Goal: Task Accomplishment & Management: Use online tool/utility

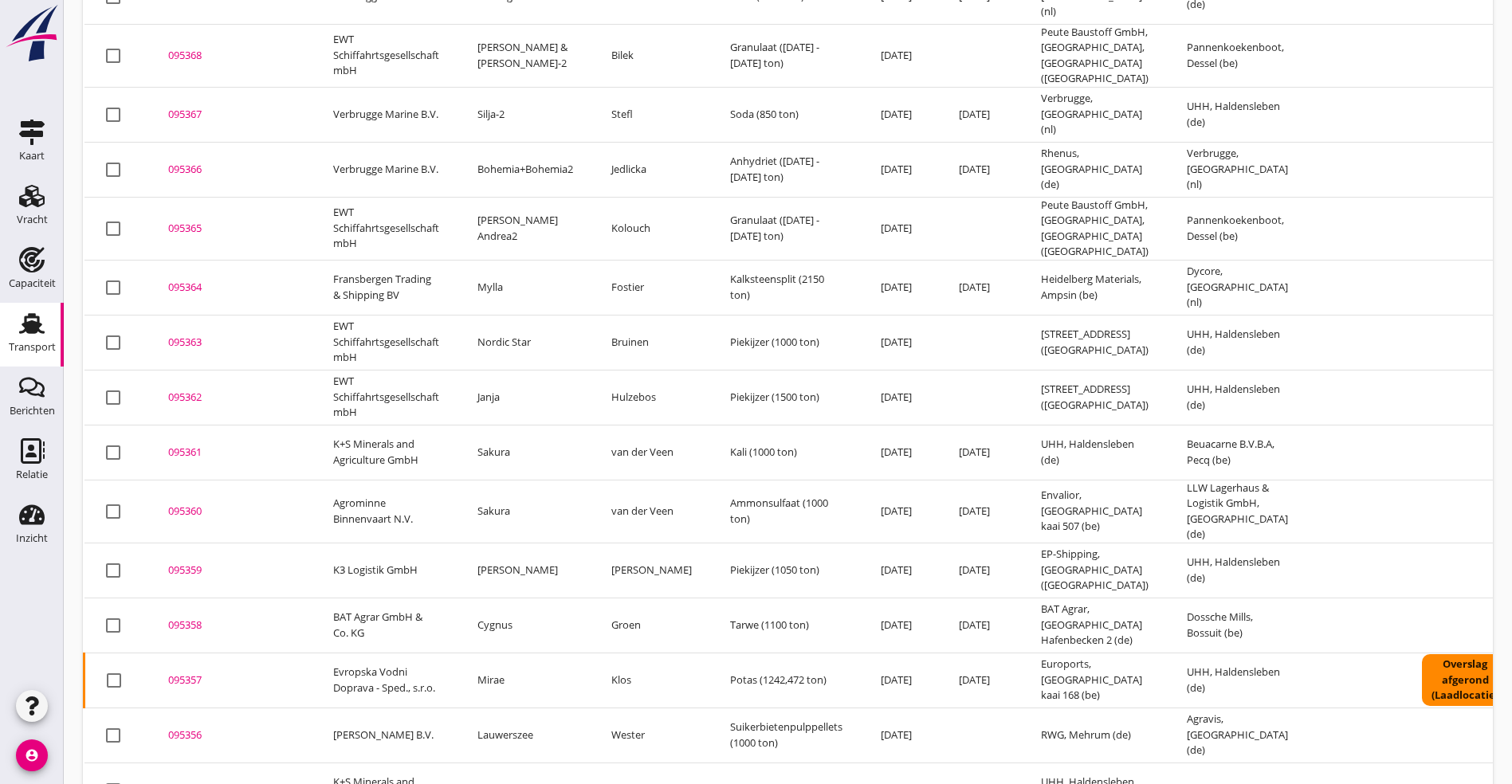
scroll to position [359, 0]
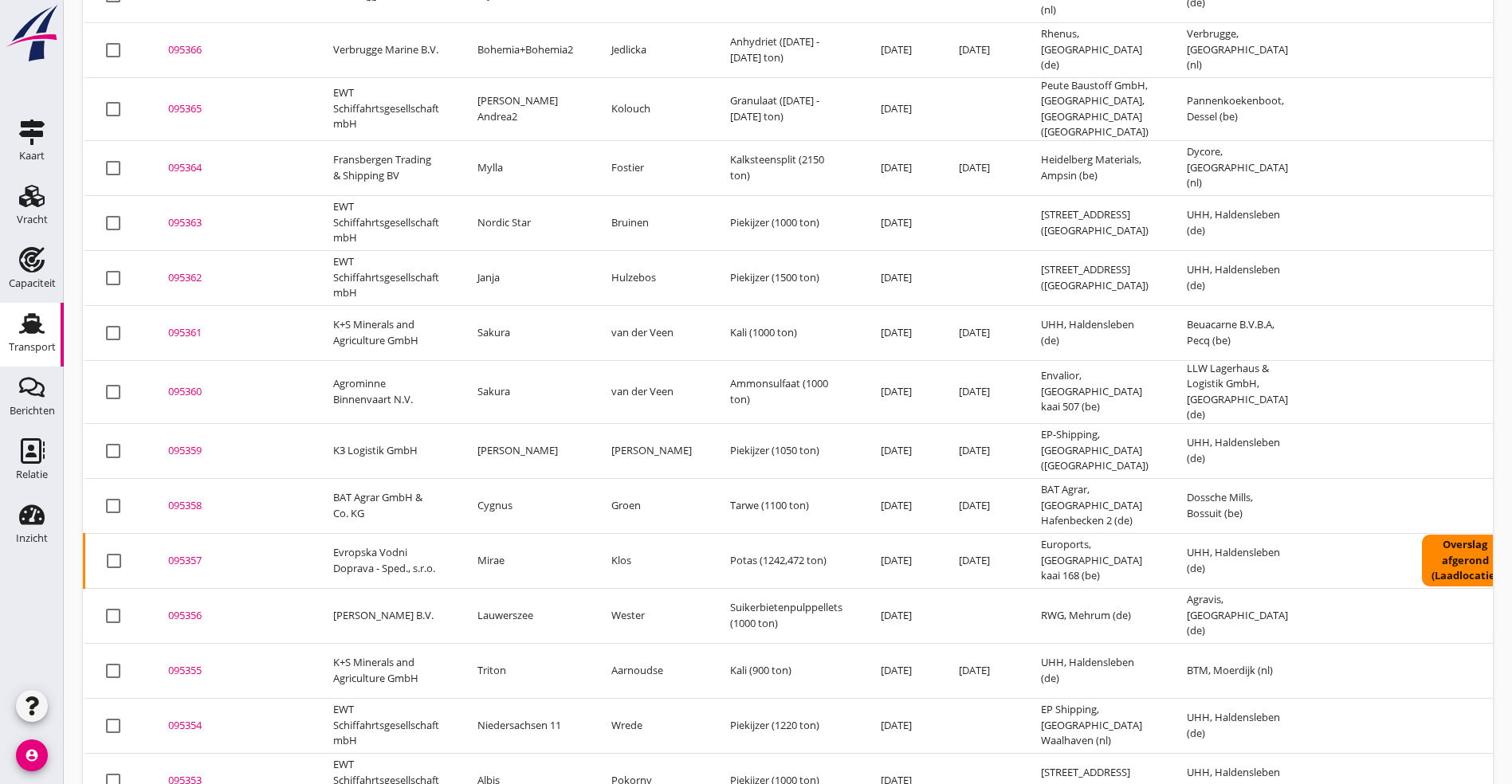
click at [191, 498] on div "095358" at bounding box center [231, 506] width 127 height 16
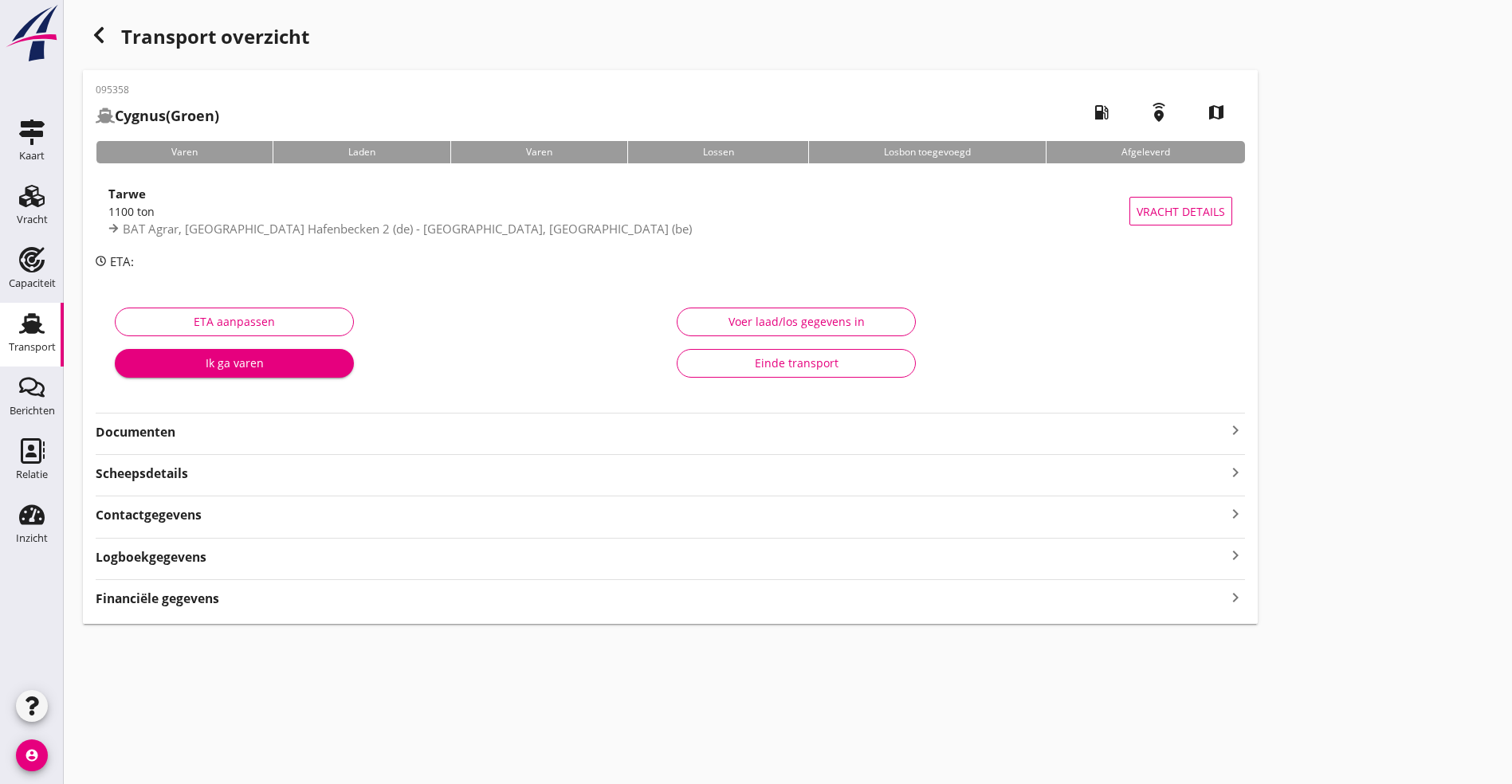
click at [146, 551] on strong "Logboekgegevens" at bounding box center [151, 557] width 111 height 18
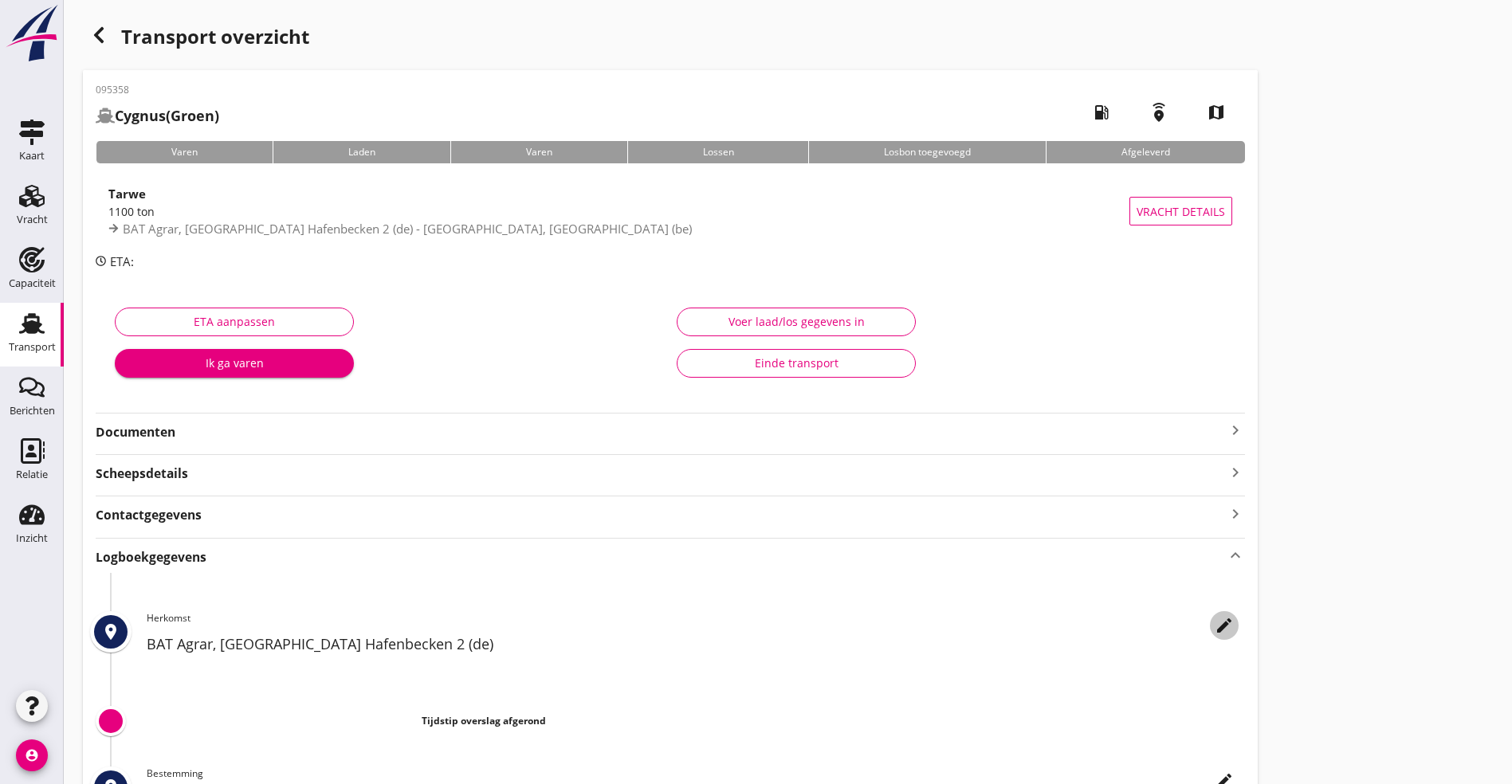
click at [1215, 623] on icon "edit" at bounding box center [1224, 625] width 19 height 19
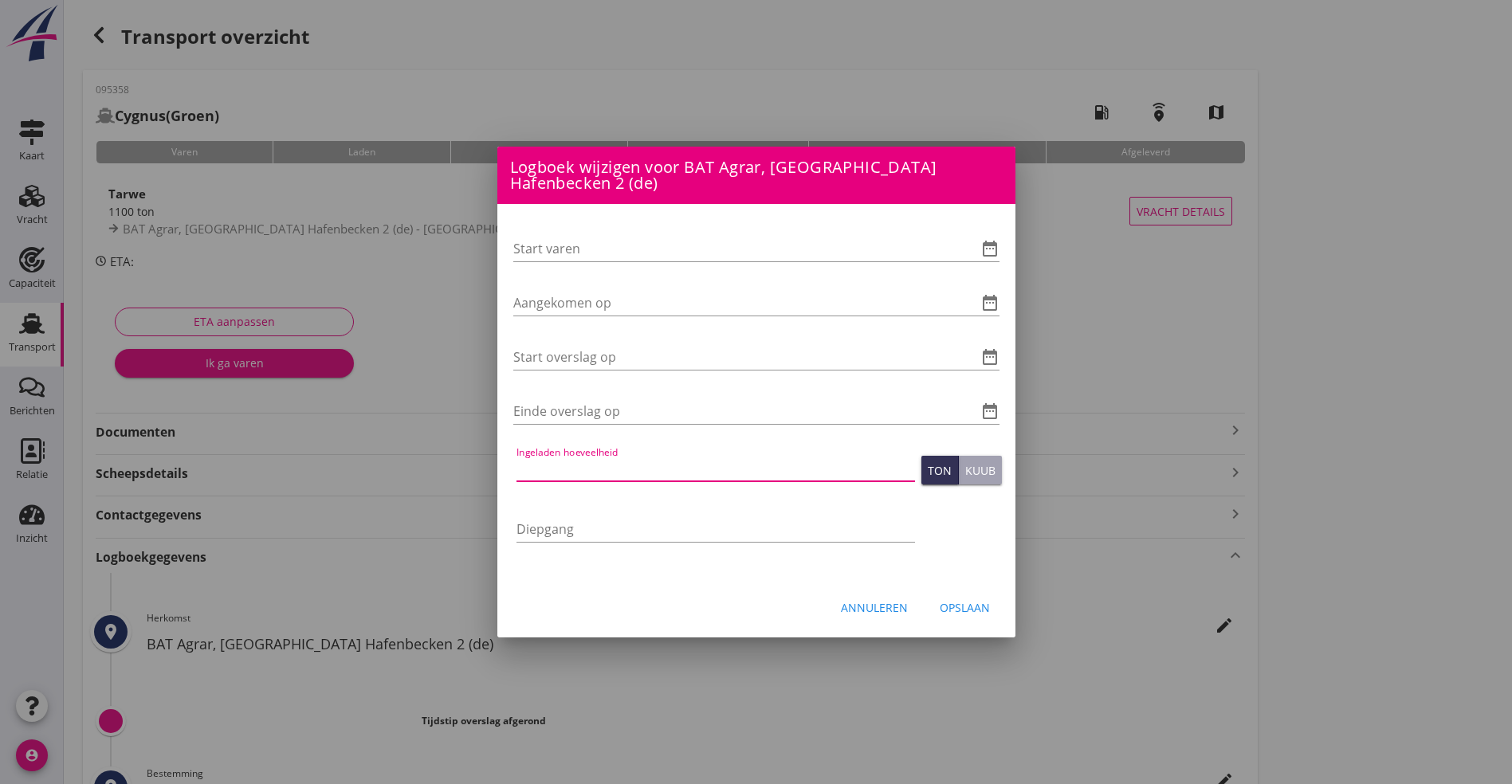
click at [621, 456] on input "Ingeladen hoeveelheid" at bounding box center [716, 469] width 399 height 25
click at [602, 473] on input "1048" at bounding box center [716, 469] width 399 height 25
type input "1098.940"
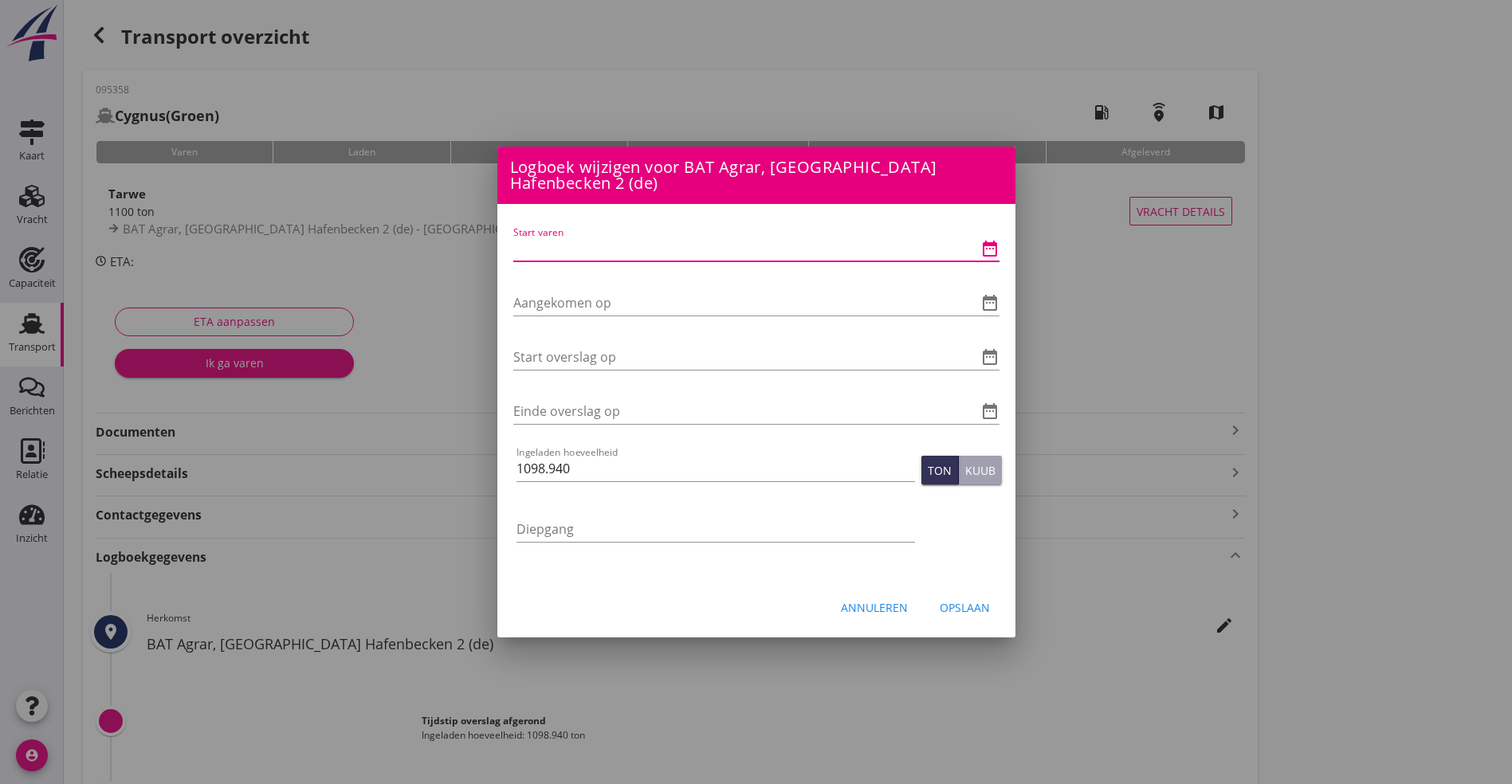
click at [561, 246] on input "Start varen" at bounding box center [734, 248] width 442 height 25
type input "[DATE] 06:00"
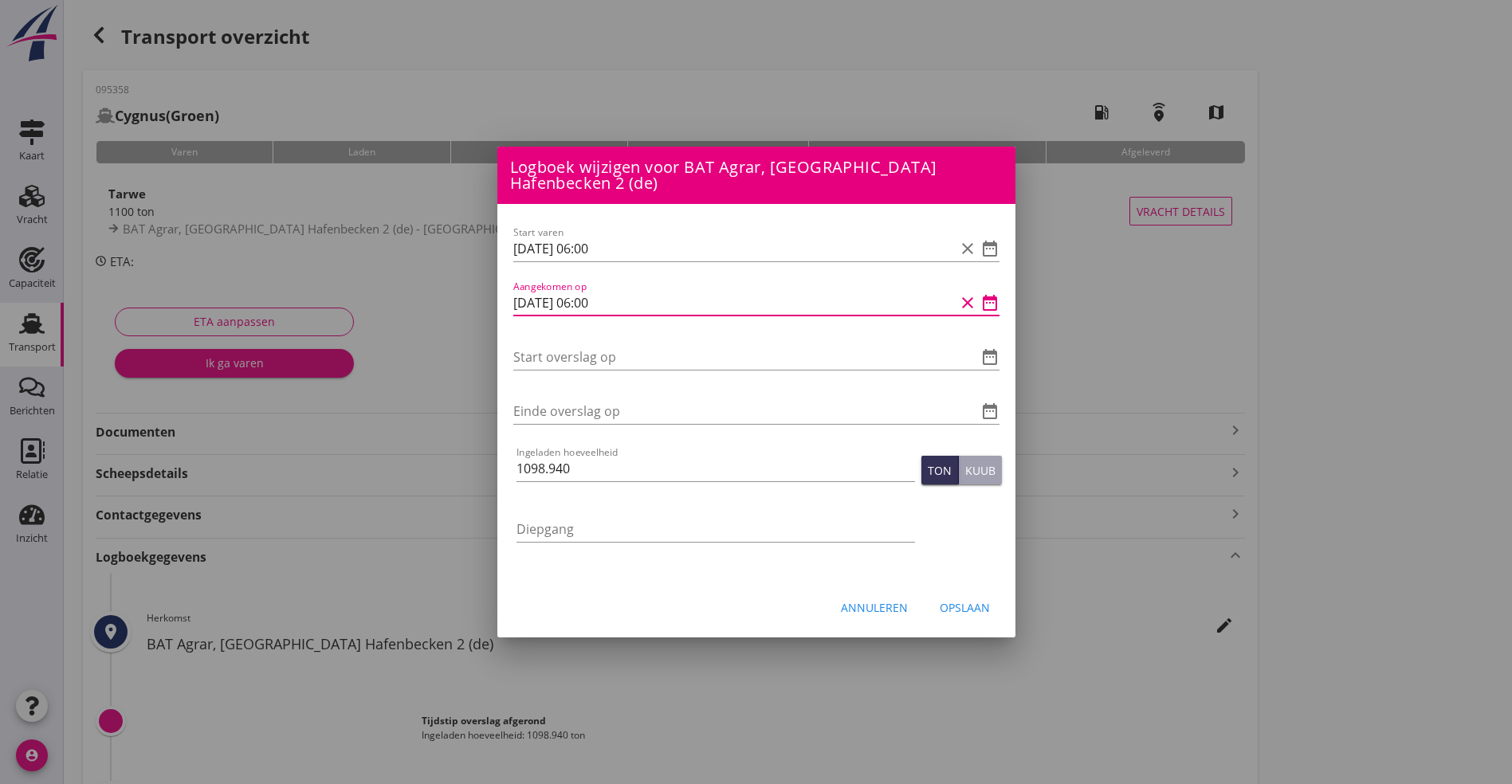
type input "[DATE] 06:00"
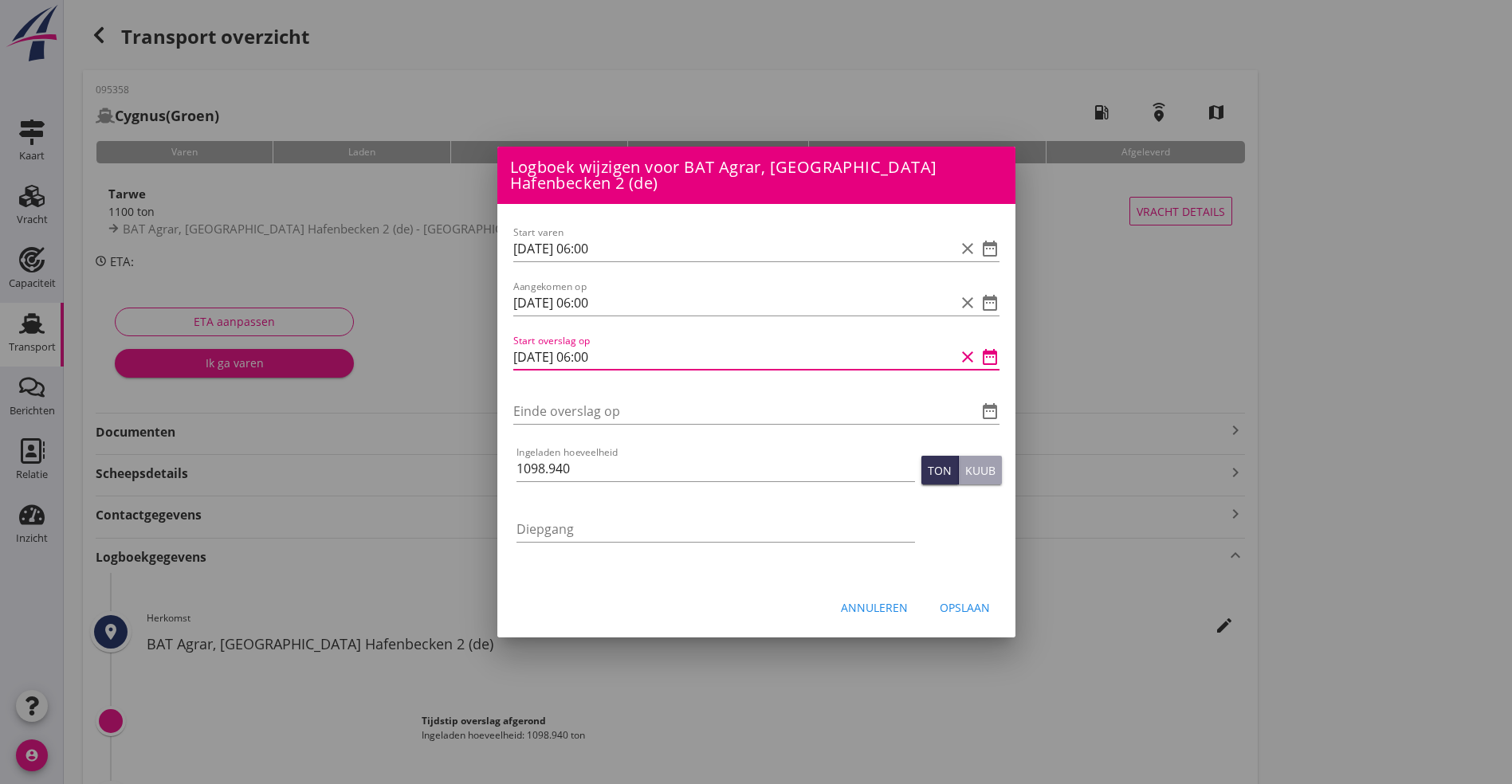
type input "[DATE] 06:00"
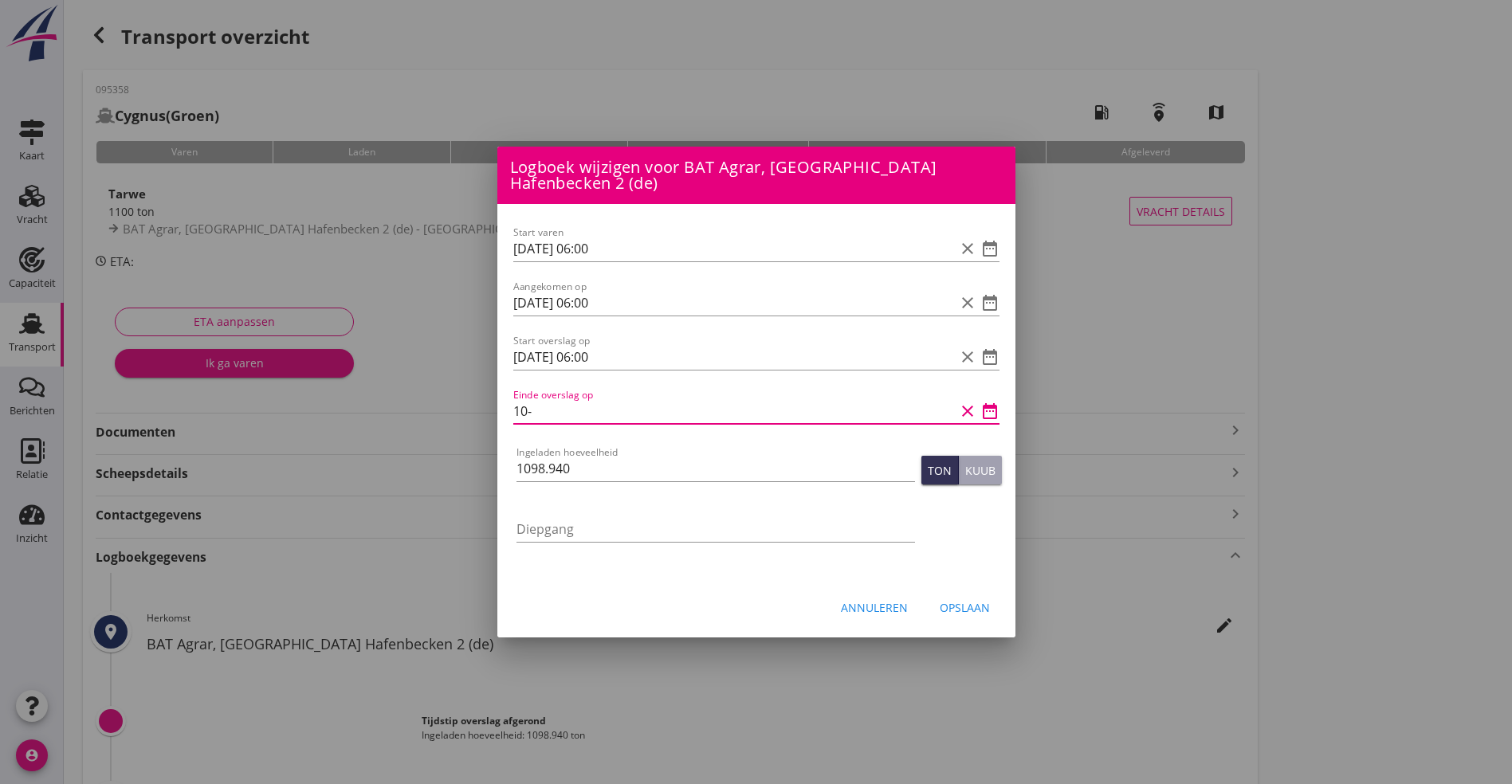
type input "1"
type input "[DATE] 10:00"
click at [974, 611] on div "Opslaan" at bounding box center [965, 607] width 51 height 17
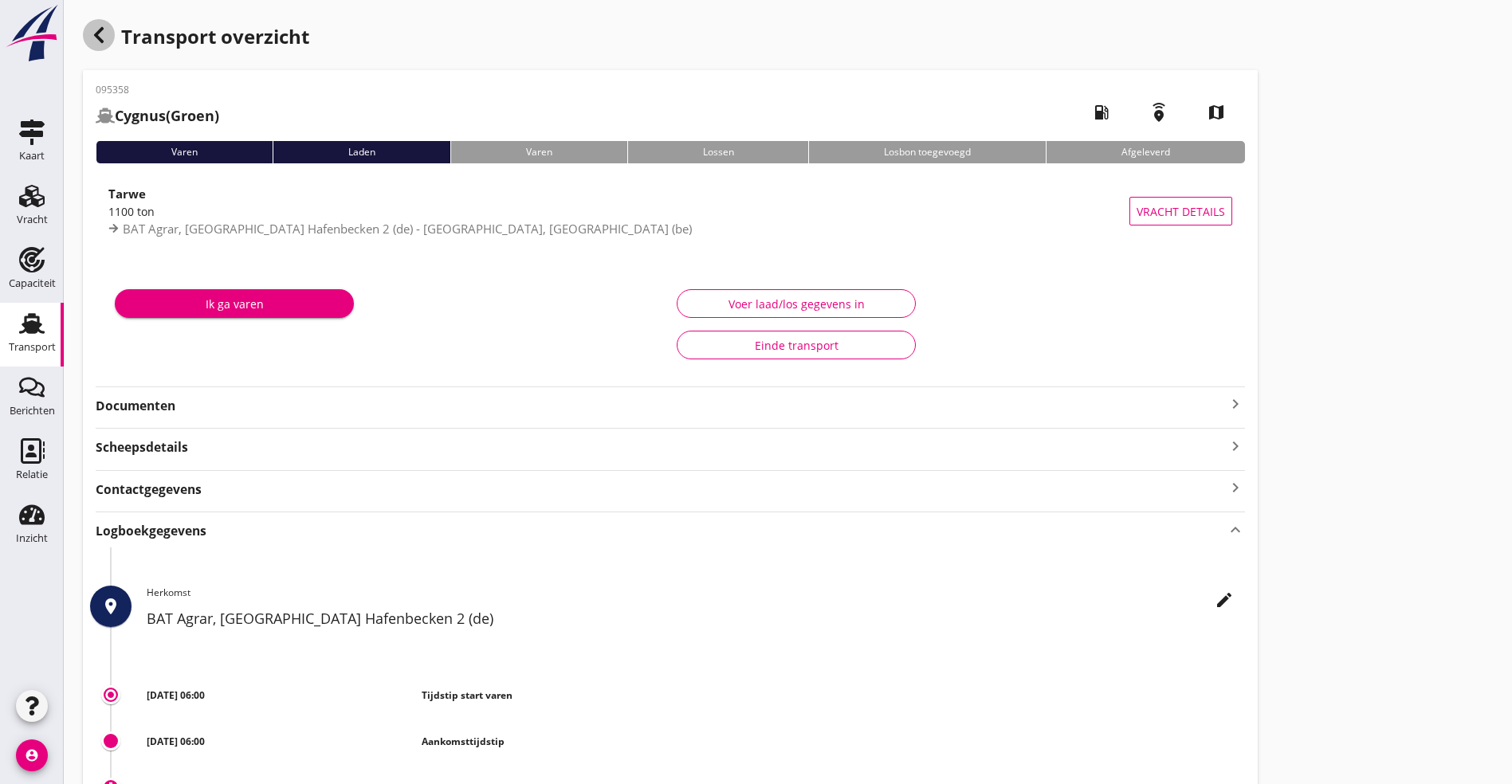
click at [105, 31] on icon "button" at bounding box center [99, 34] width 19 height 19
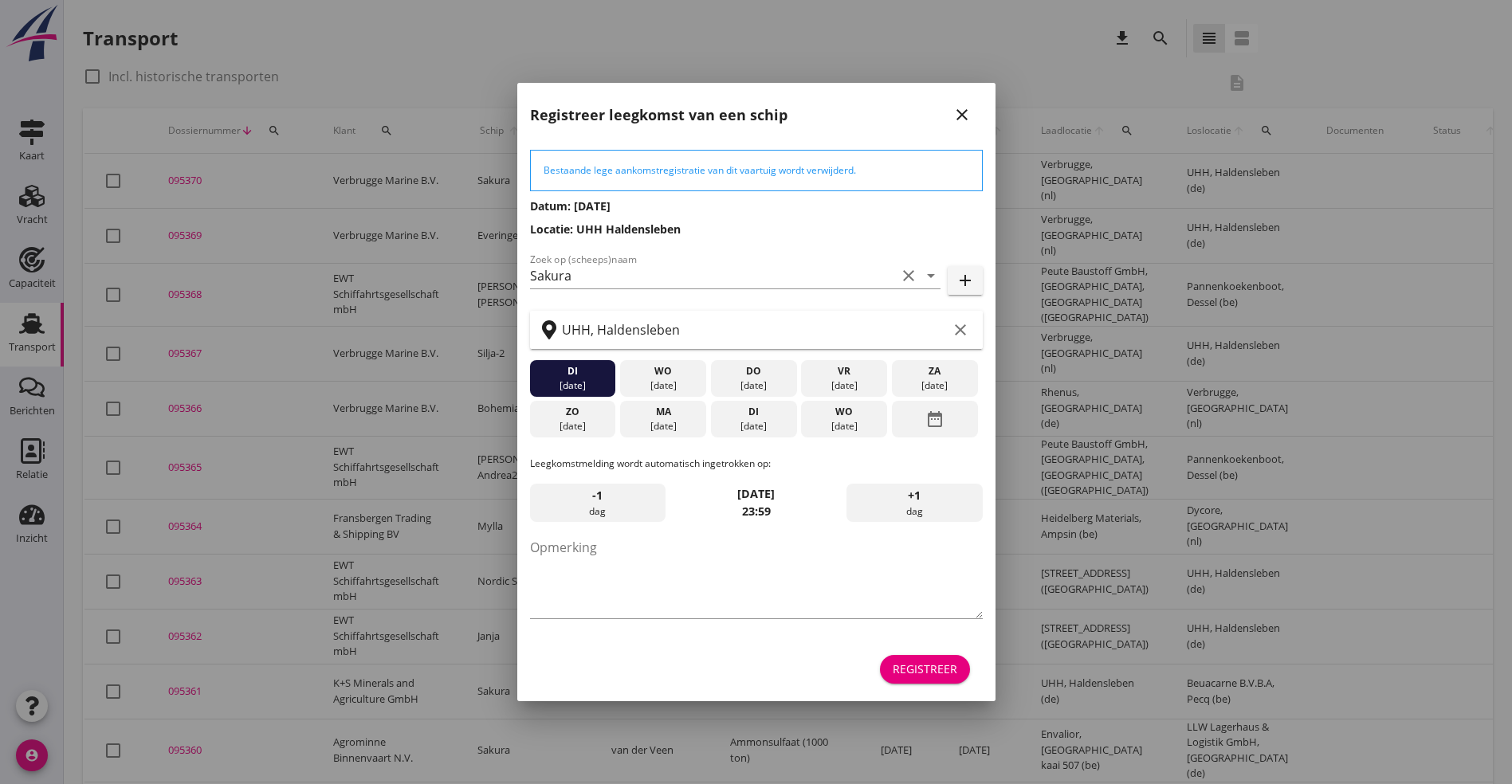
click at [924, 667] on div "Registreer" at bounding box center [925, 668] width 64 height 17
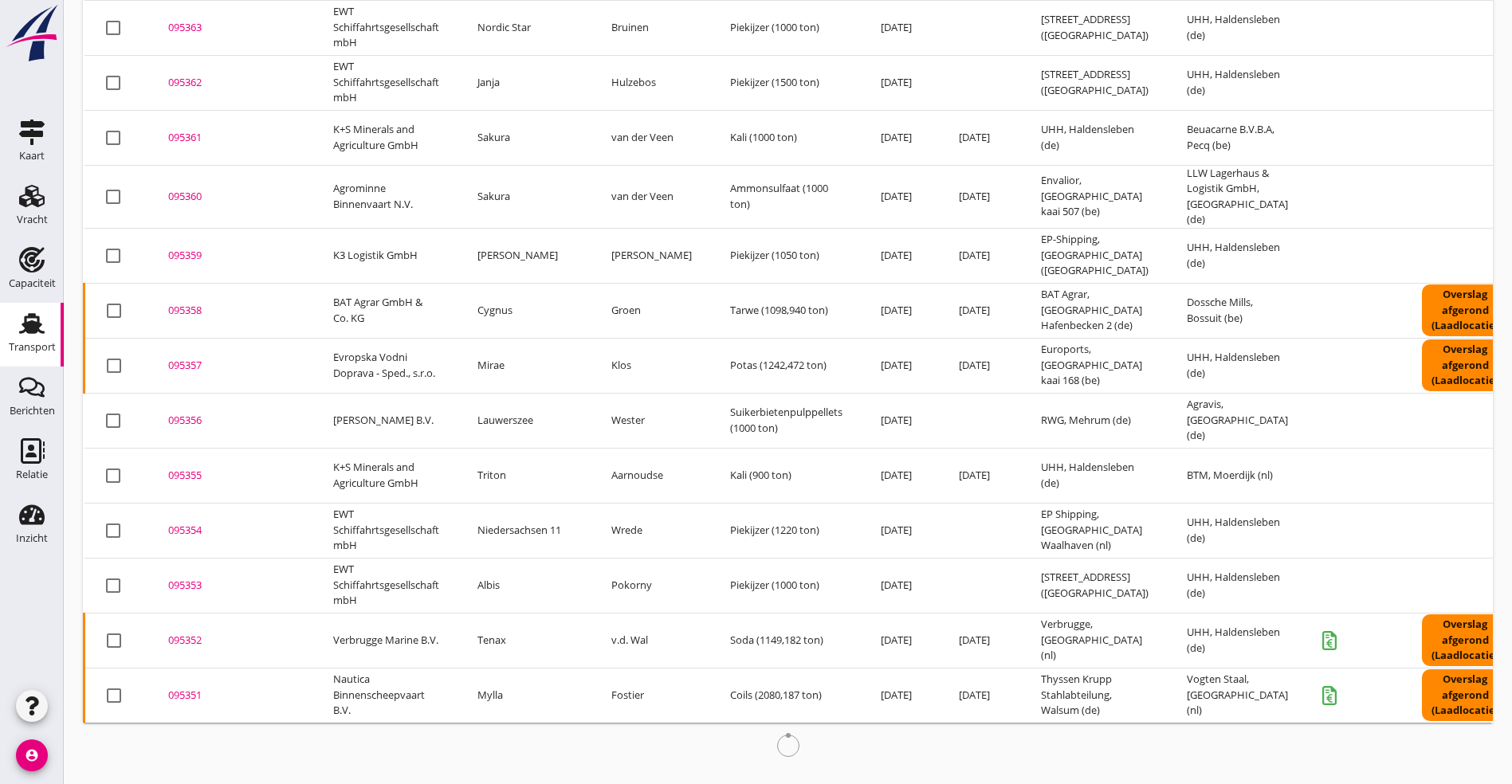
scroll to position [556, 0]
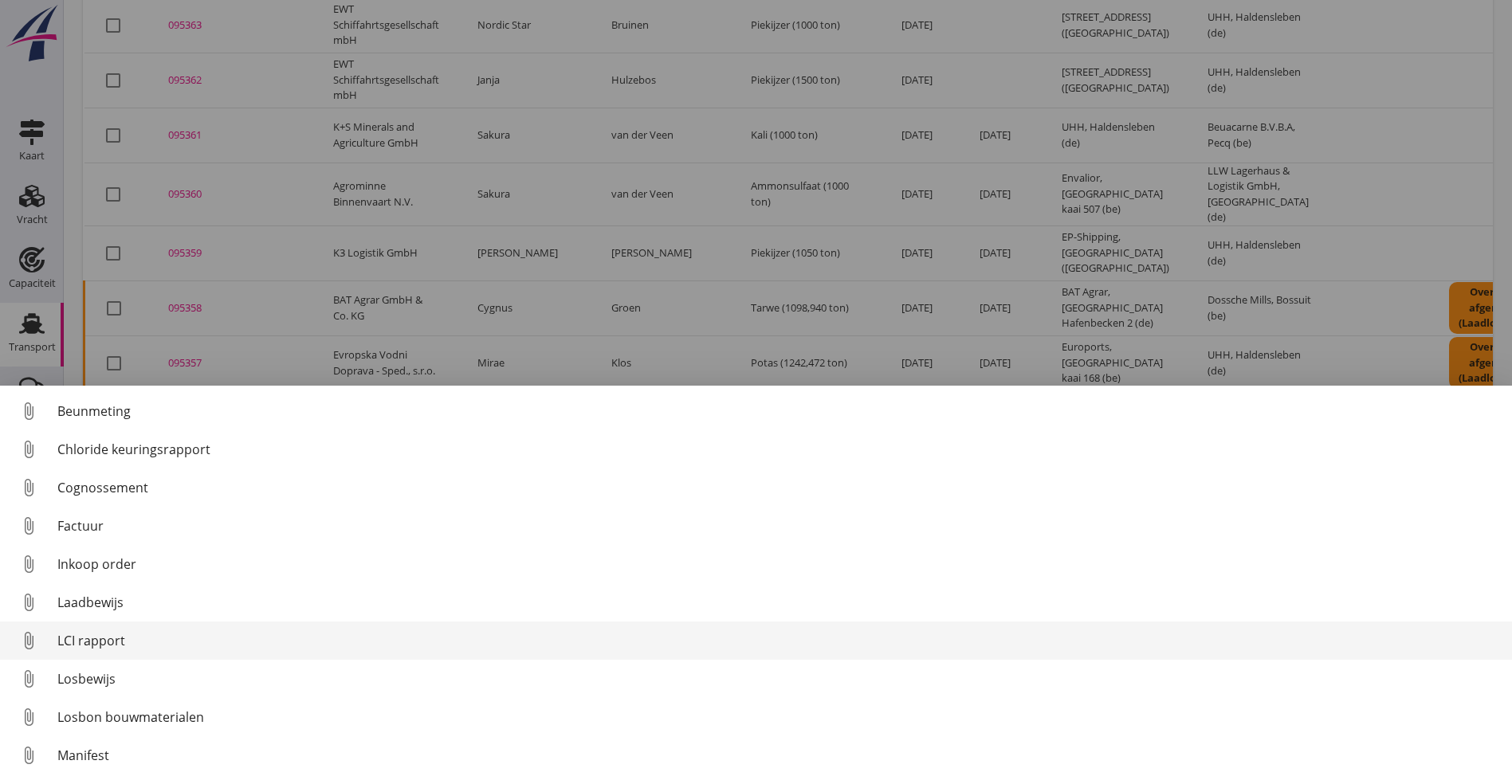
click at [83, 643] on div "LCI rapport" at bounding box center [779, 640] width 1442 height 19
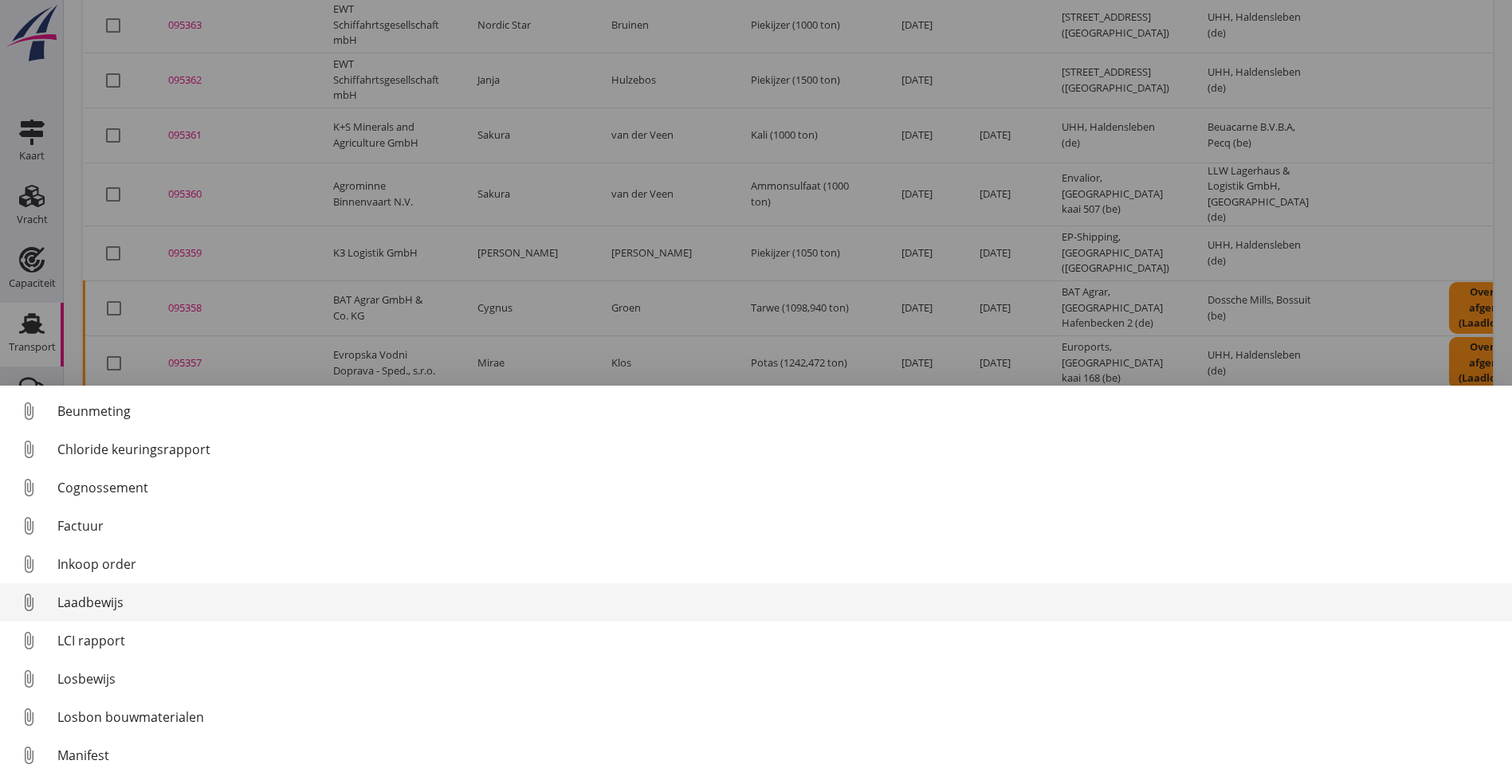
click at [108, 602] on div "Laadbewijs" at bounding box center [779, 602] width 1442 height 19
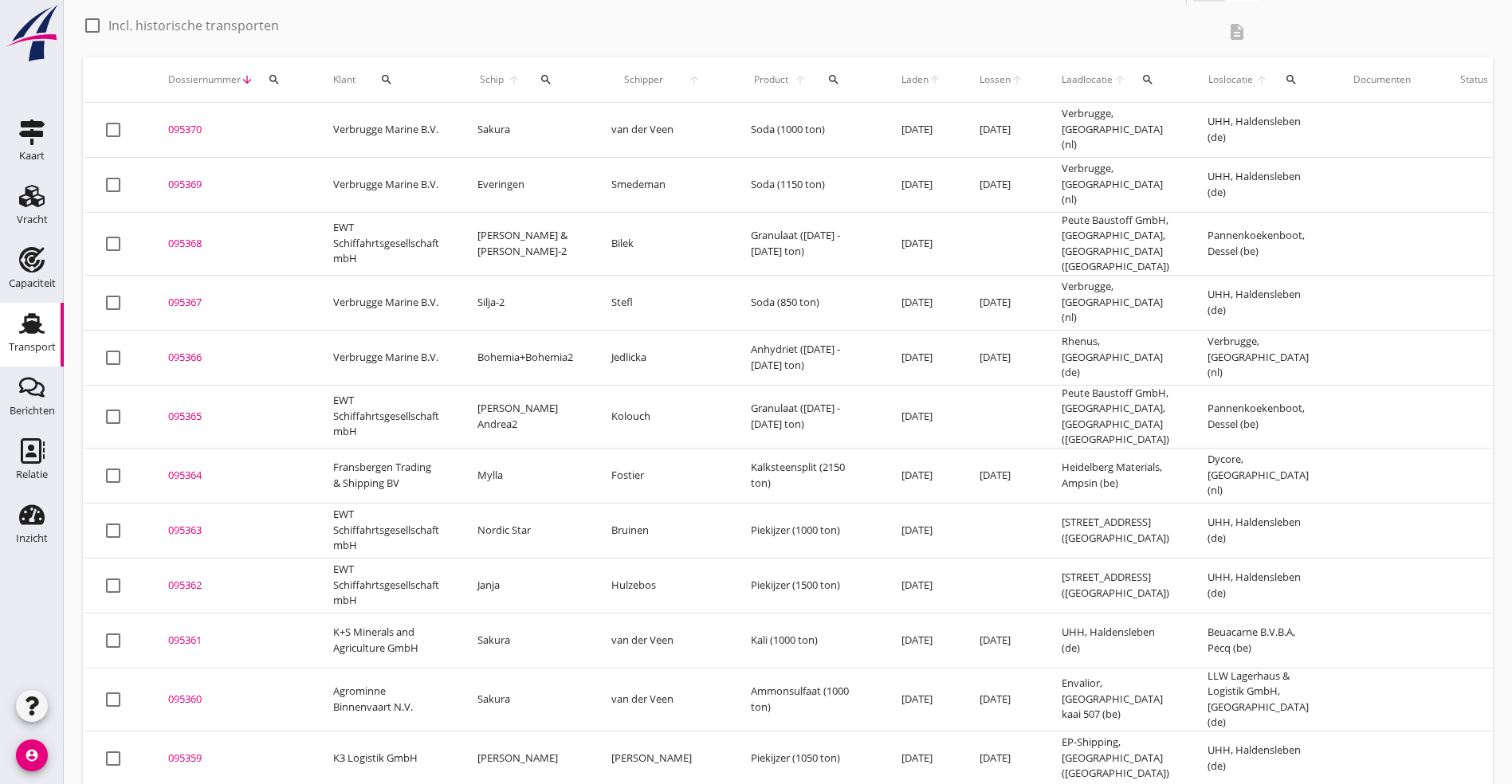
scroll to position [0, 0]
